Goal: Navigation & Orientation: Find specific page/section

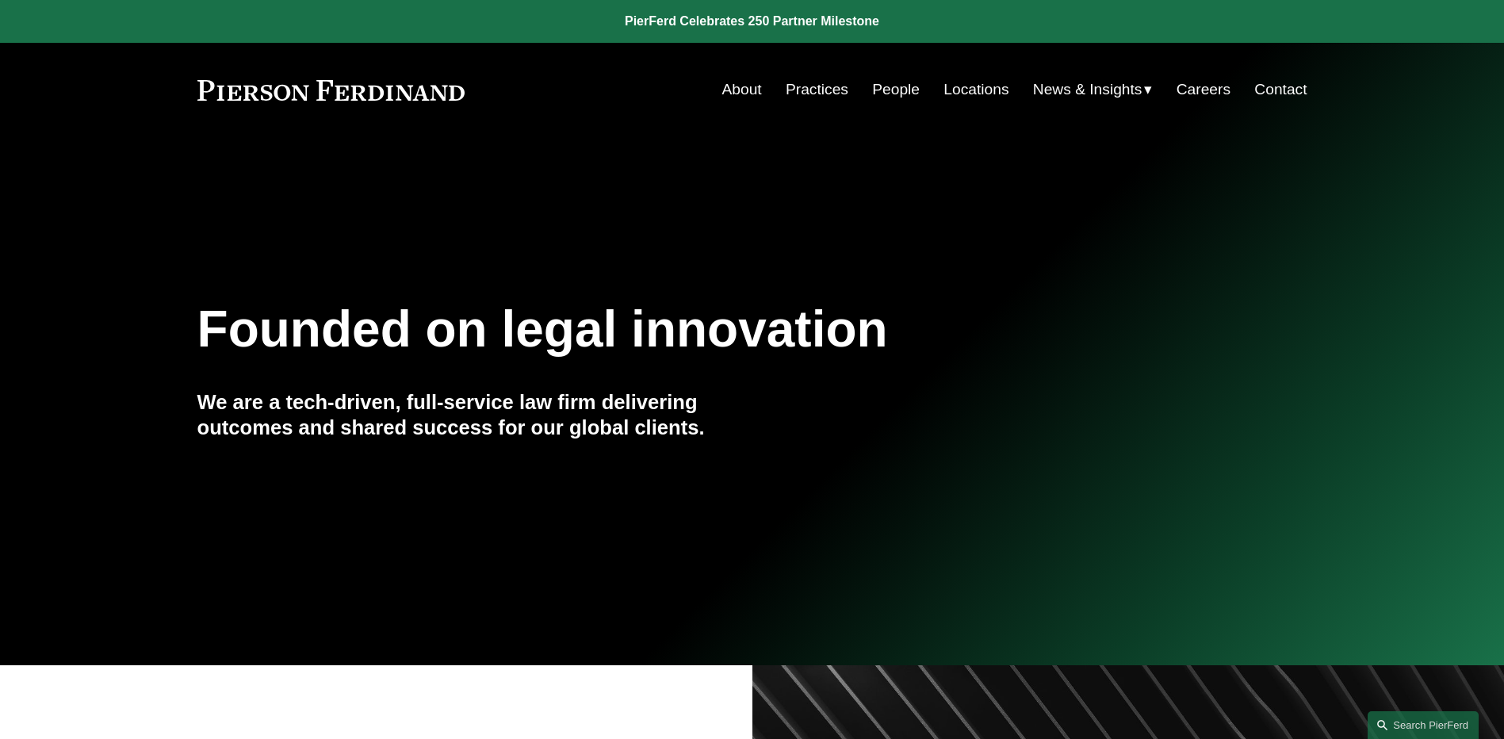
click at [0, 0] on span "News" at bounding box center [0, 0] width 0 height 0
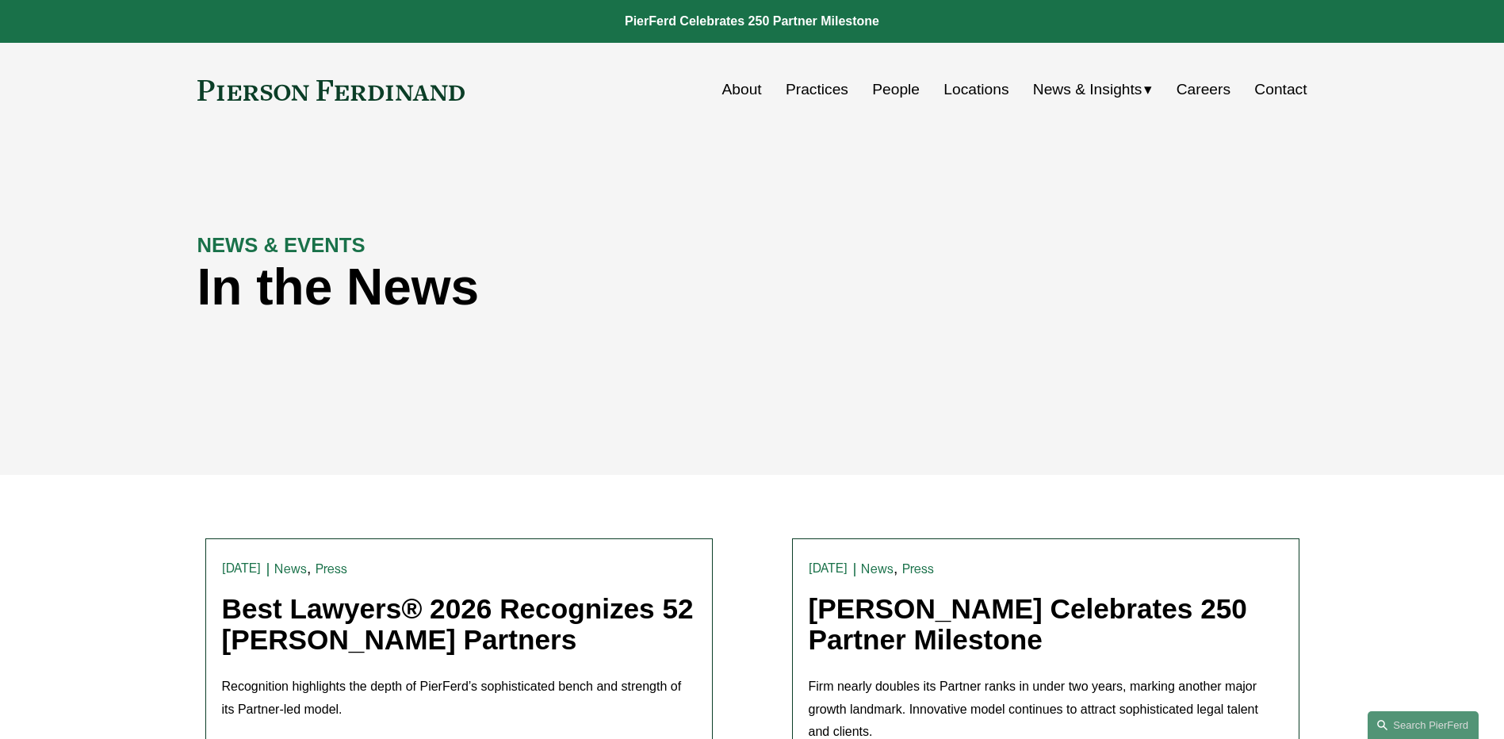
click at [878, 90] on link "People" at bounding box center [896, 90] width 48 height 30
